Goal: Transaction & Acquisition: Book appointment/travel/reservation

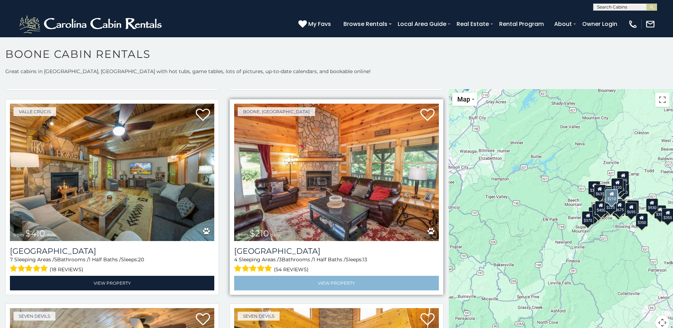
scroll to position [2659, 0]
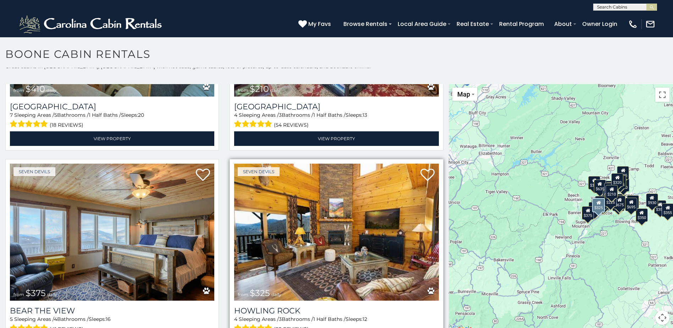
scroll to position [6, 0]
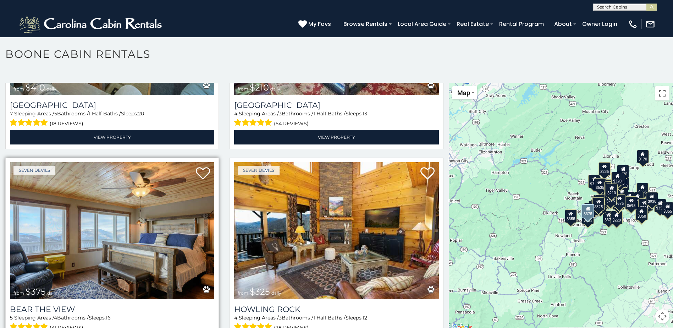
click at [122, 215] on img at bounding box center [112, 230] width 204 height 137
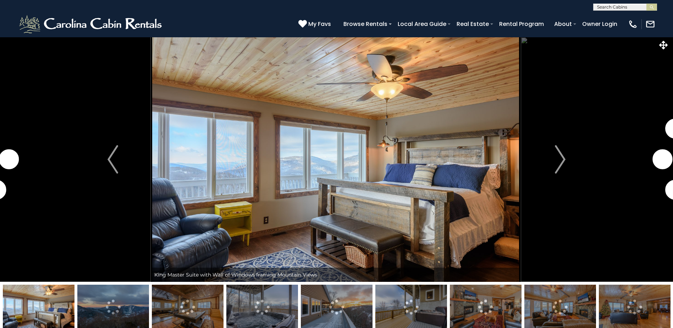
click at [425, 220] on img at bounding box center [336, 159] width 370 height 245
